Goal: Use online tool/utility: Utilize a website feature to perform a specific function

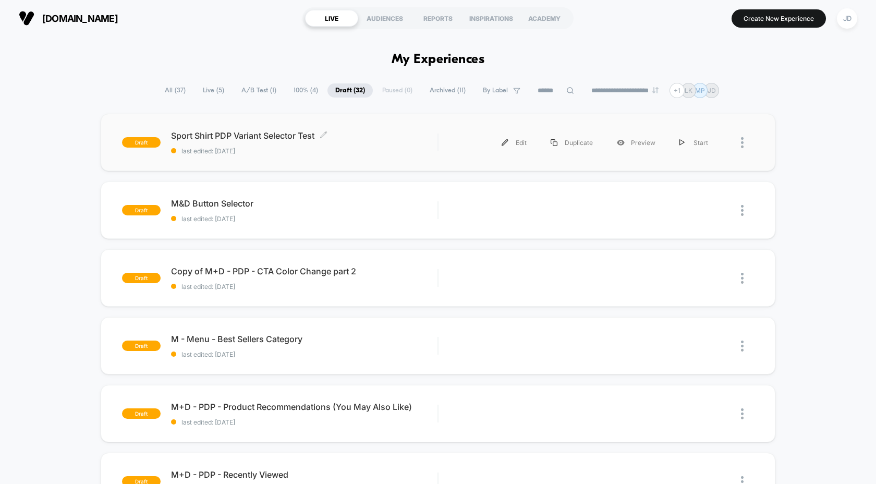
click at [304, 132] on span "Sport Shirt PDP Variant Selector Test Click to edit experience details" at bounding box center [304, 135] width 266 height 10
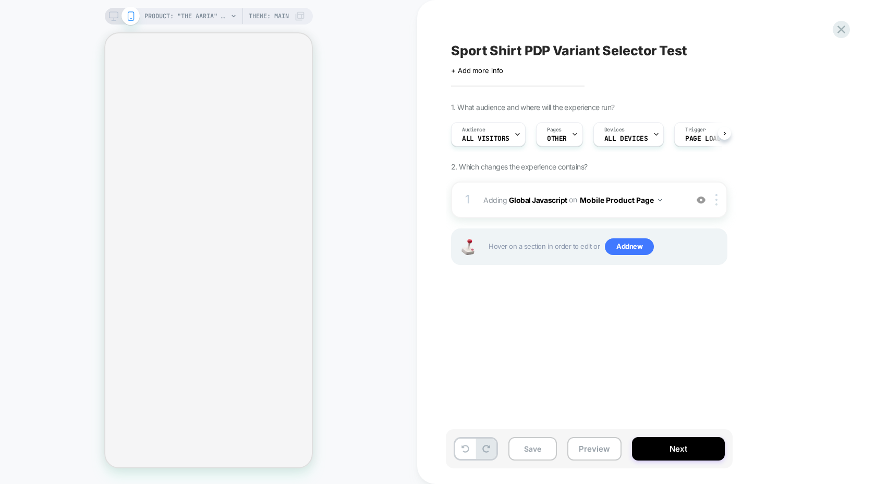
scroll to position [0, 1]
click at [543, 199] on b "Global Javascript" at bounding box center [538, 199] width 58 height 9
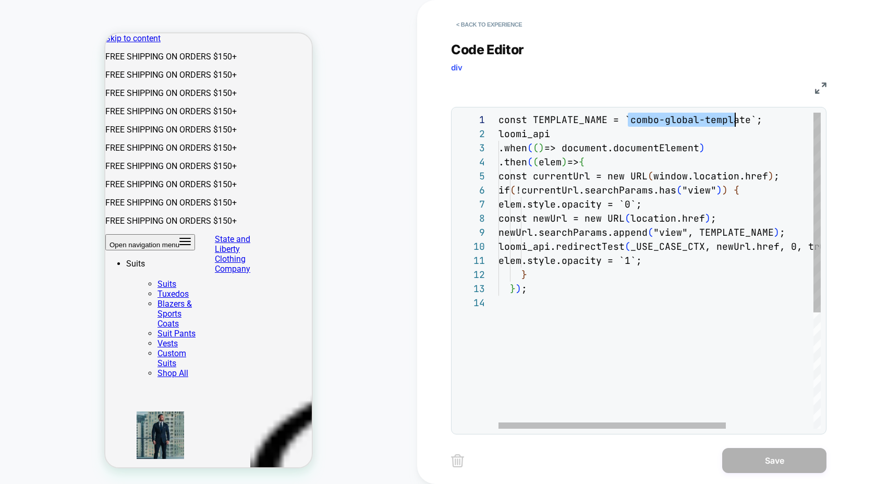
scroll to position [0, 242]
drag, startPoint x: 630, startPoint y: 120, endPoint x: 744, endPoint y: 114, distance: 114.3
click at [744, 114] on div "const TEMPLATE_NAME = `combo-global-template`; loomi_api .when ( ( ) => documen…" at bounding box center [721, 362] width 446 height 499
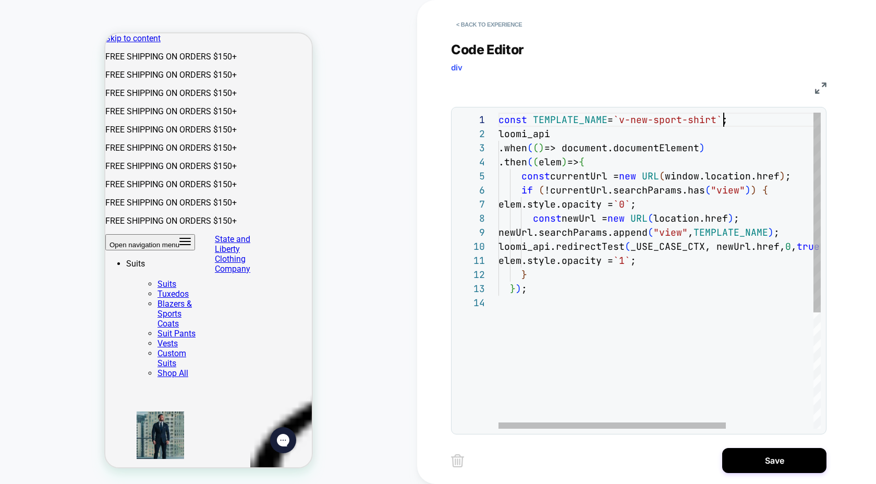
scroll to position [0, 225]
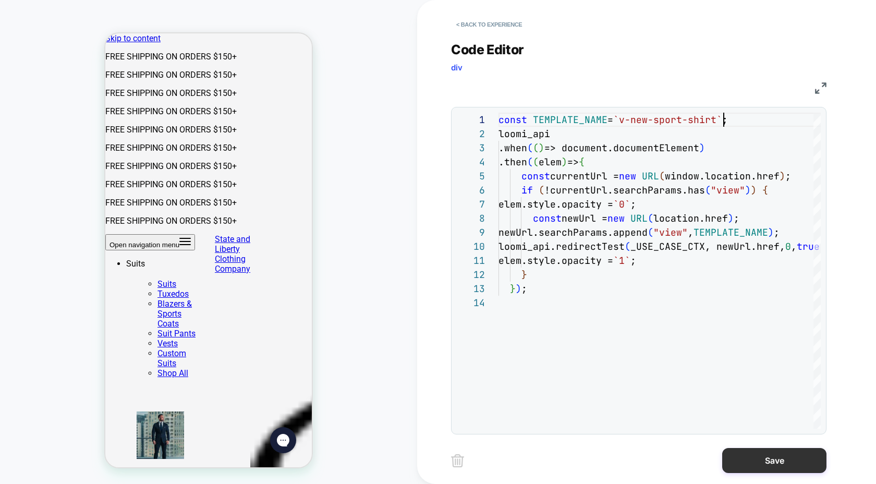
type textarea "**********"
click at [745, 460] on button "Save" at bounding box center [774, 460] width 104 height 25
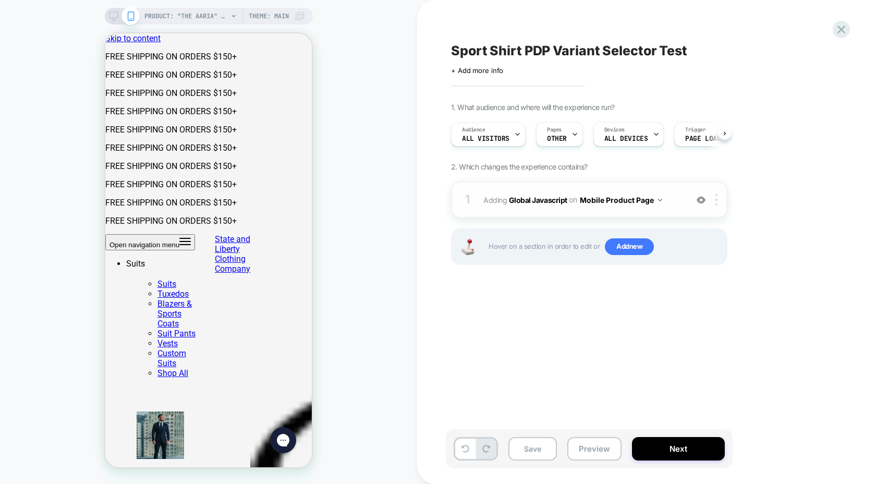
scroll to position [0, 1]
click at [272, 15] on span "Theme: MAIN" at bounding box center [269, 16] width 40 height 17
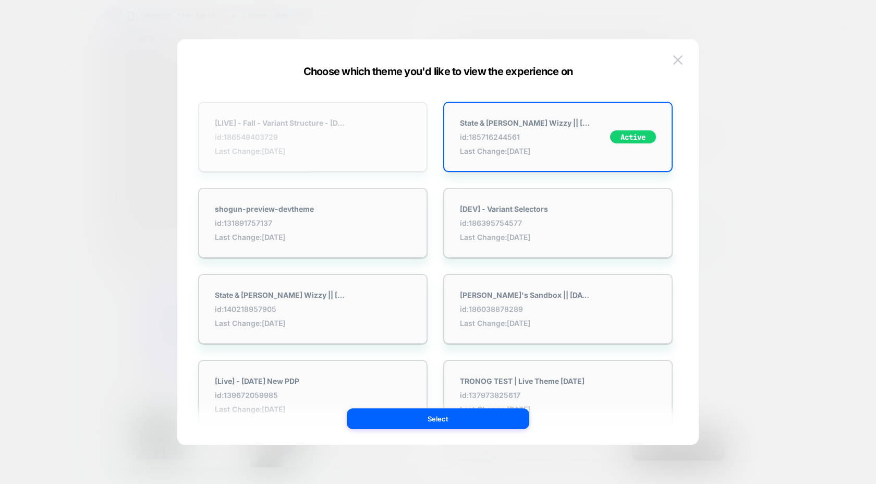
click at [378, 128] on div "[LIVE] - Fall - Variant Structure - [DATE] id: 186549403729 Last Change: [DATE]" at bounding box center [312, 137] width 229 height 70
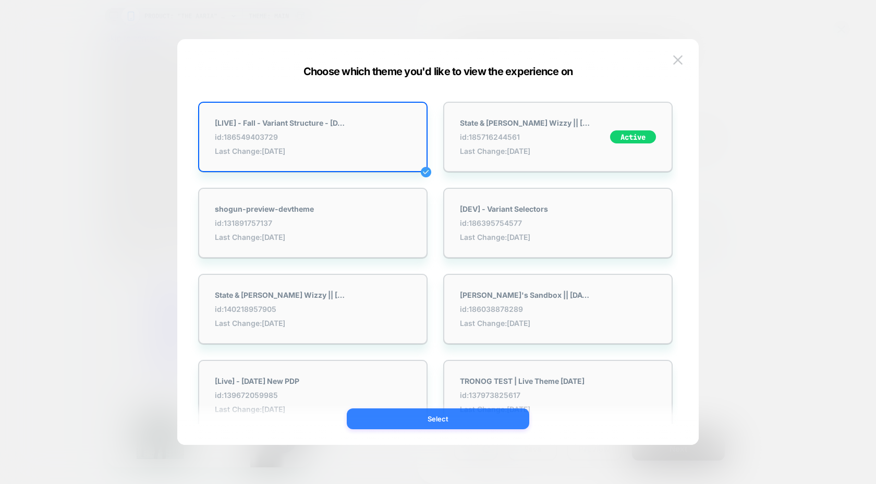
click at [466, 420] on button "Select" at bounding box center [438, 418] width 182 height 21
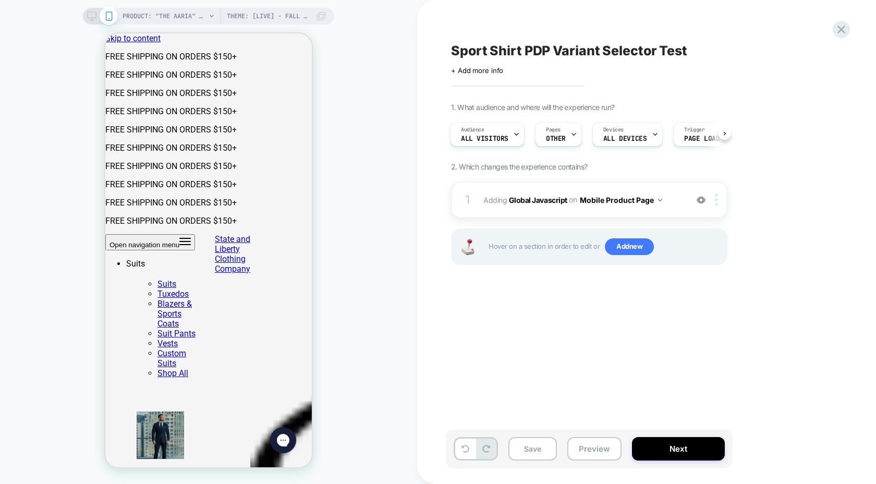
scroll to position [0, 0]
click at [594, 453] on button "Preview" at bounding box center [594, 448] width 54 height 23
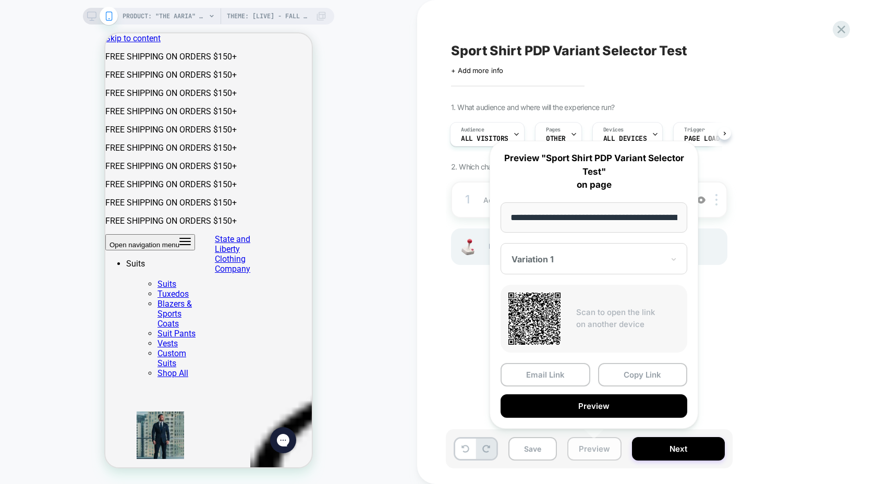
scroll to position [0, 273]
click at [612, 377] on button "Copy Link" at bounding box center [643, 374] width 90 height 23
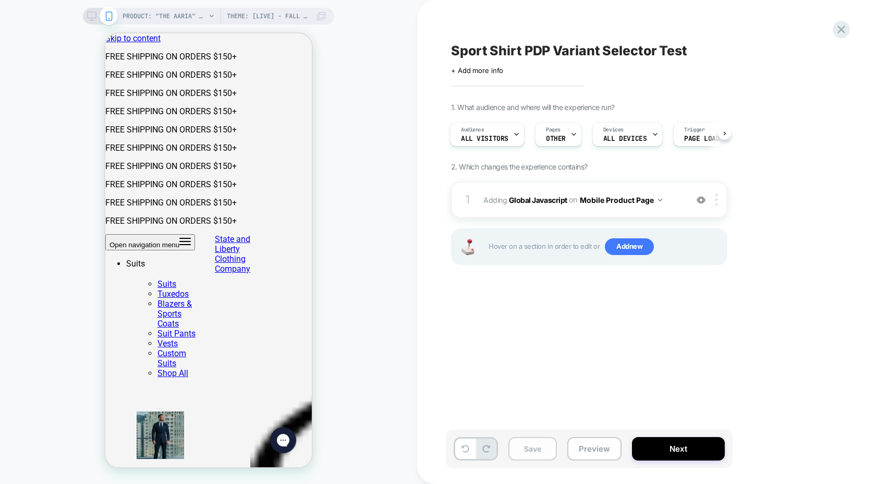
click at [536, 449] on button "Save" at bounding box center [532, 448] width 48 height 23
click at [655, 453] on button "Next" at bounding box center [678, 448] width 93 height 23
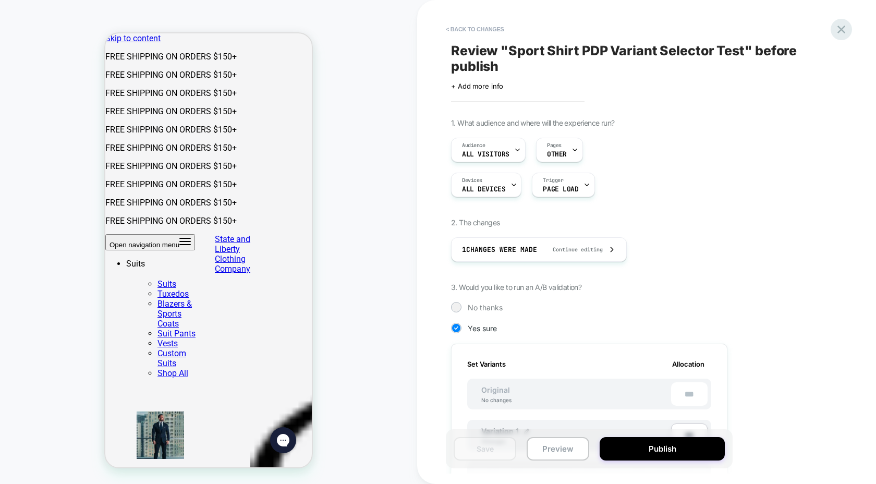
click at [836, 30] on icon at bounding box center [841, 29] width 14 height 14
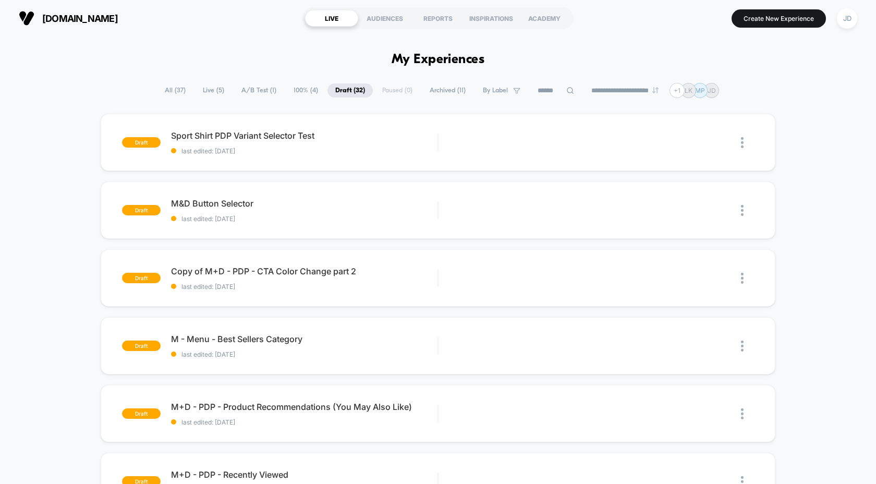
click at [203, 95] on span "Live ( 5 )" at bounding box center [213, 90] width 37 height 14
